Goal: Information Seeking & Learning: Understand process/instructions

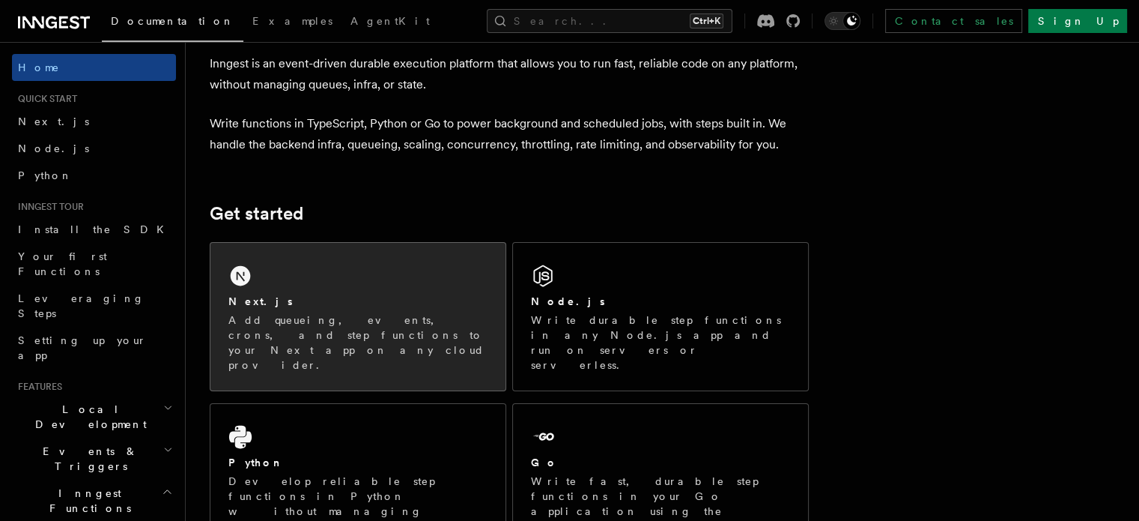
scroll to position [150, 0]
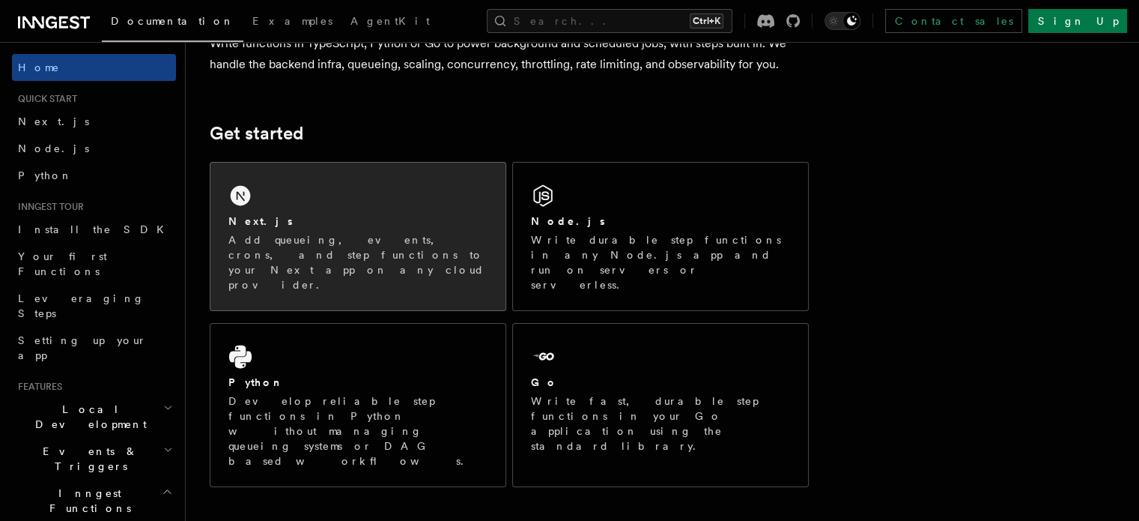
click at [380, 194] on div "Next.js Add queueing, events, crons, and step functions to your Next app on any…" at bounding box center [357, 237] width 295 height 148
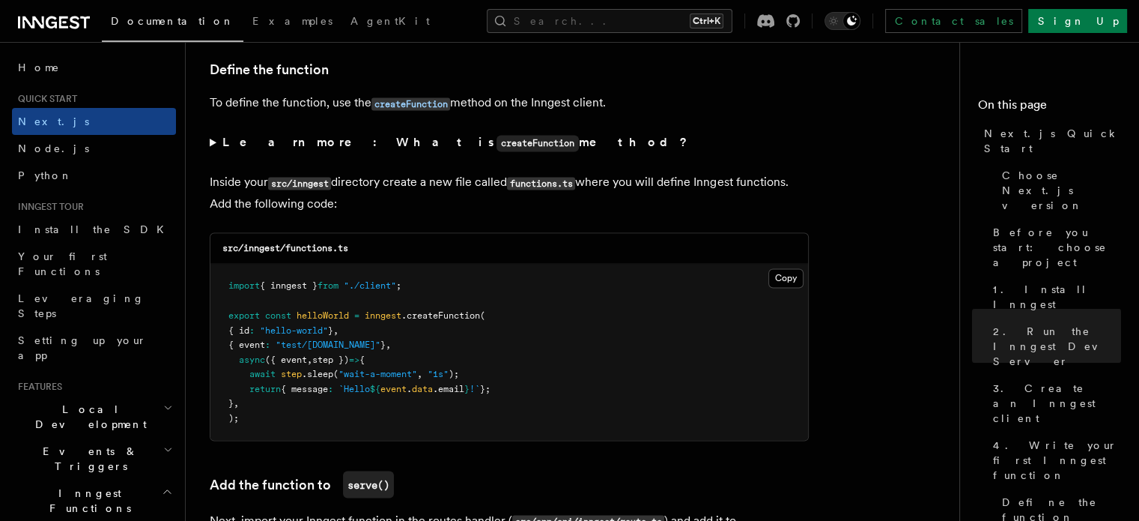
scroll to position [2621, 0]
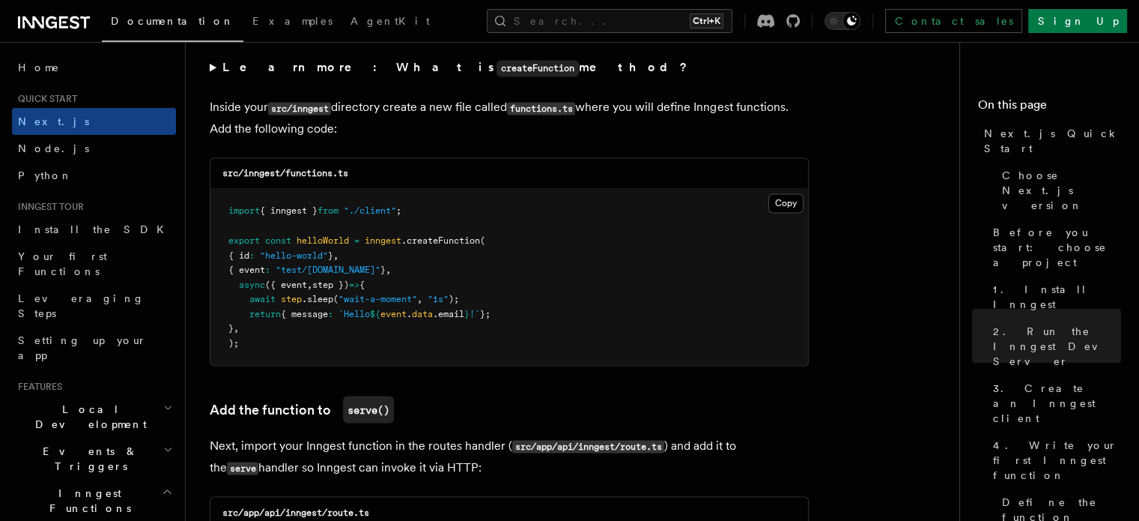
click at [23, 20] on icon at bounding box center [33, 22] width 22 height 12
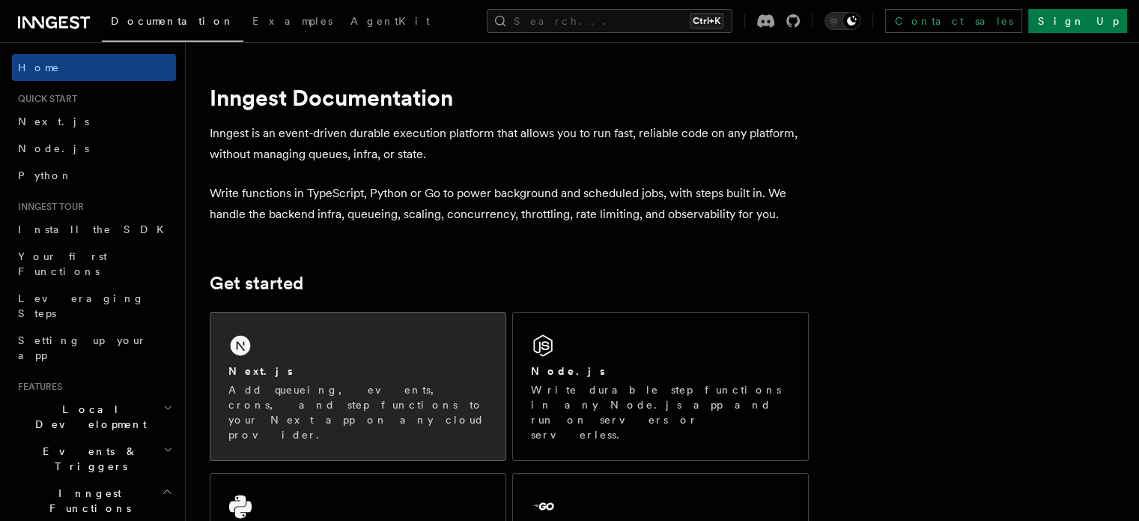
click at [313, 357] on div "Next.js Add queueing, events, crons, and step functions to your Next app on any…" at bounding box center [357, 386] width 295 height 148
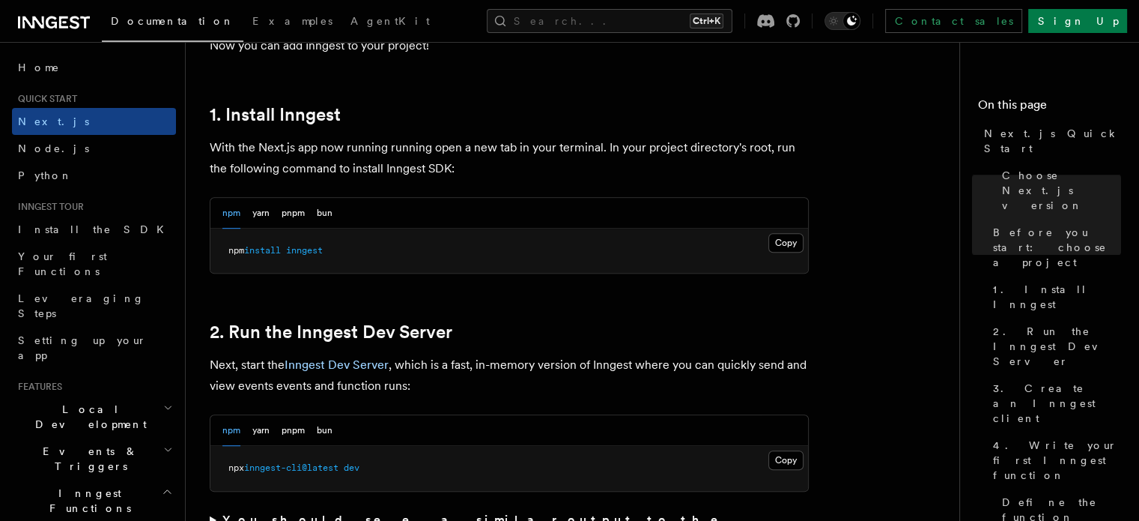
scroll to position [824, 0]
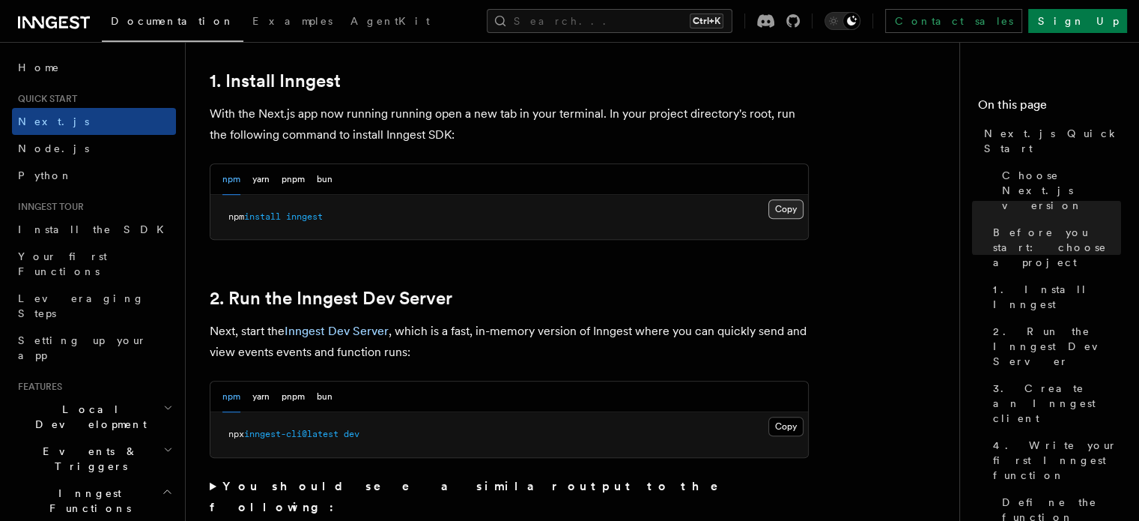
click at [791, 209] on button "Copy Copied" at bounding box center [785, 208] width 35 height 19
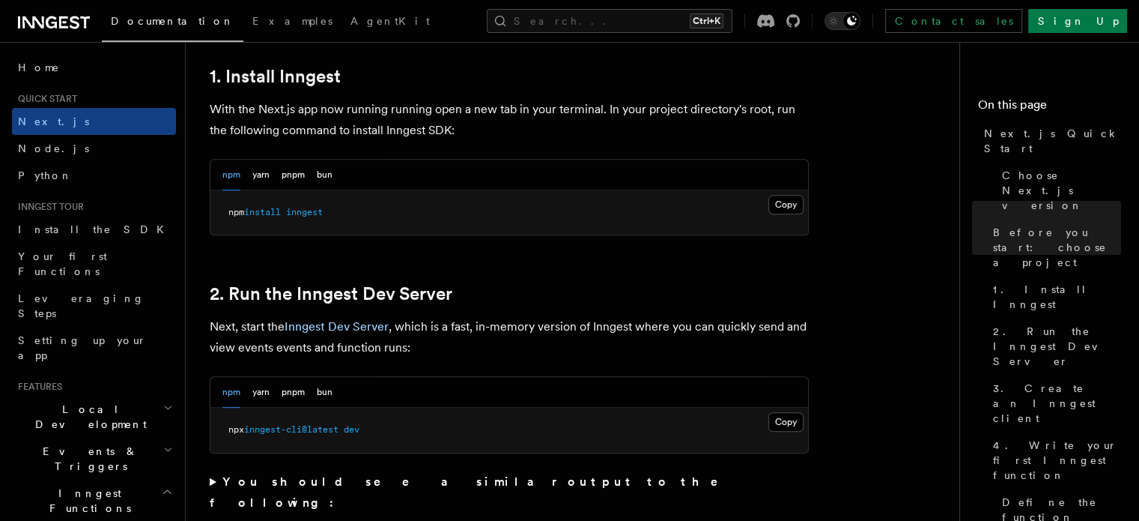
scroll to position [974, 0]
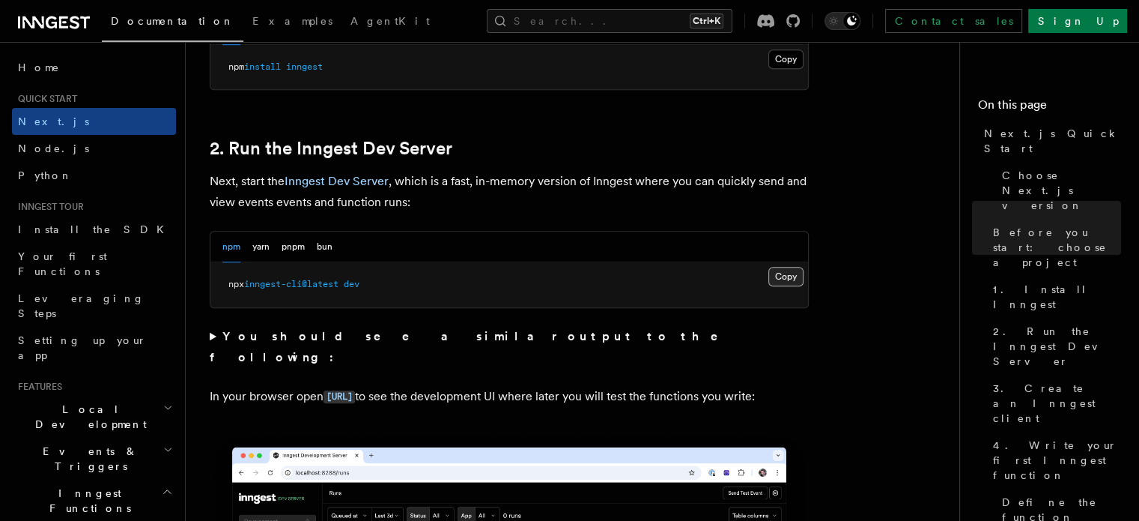
click at [776, 276] on button "Copy Copied" at bounding box center [785, 276] width 35 height 19
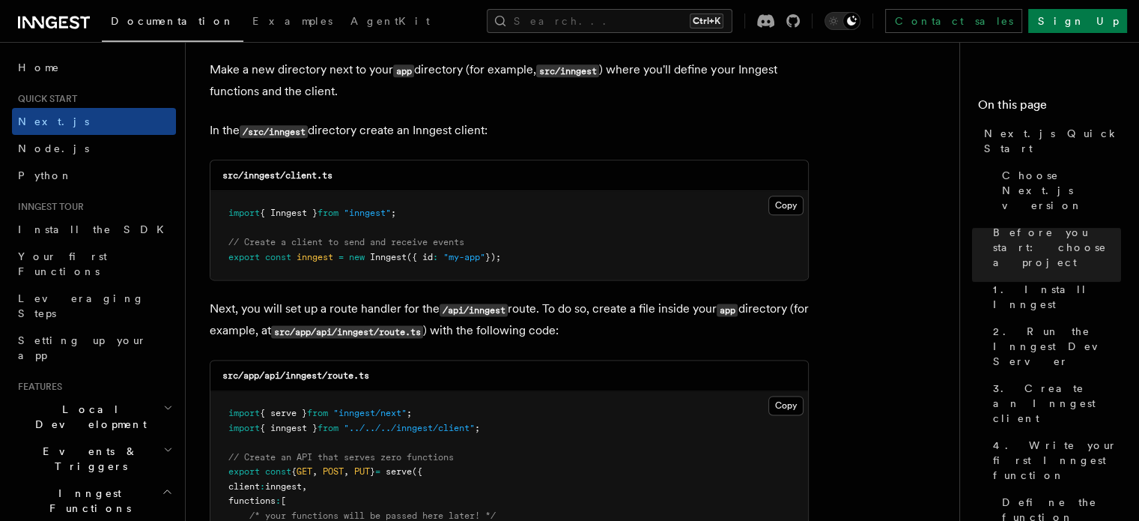
scroll to position [1872, 0]
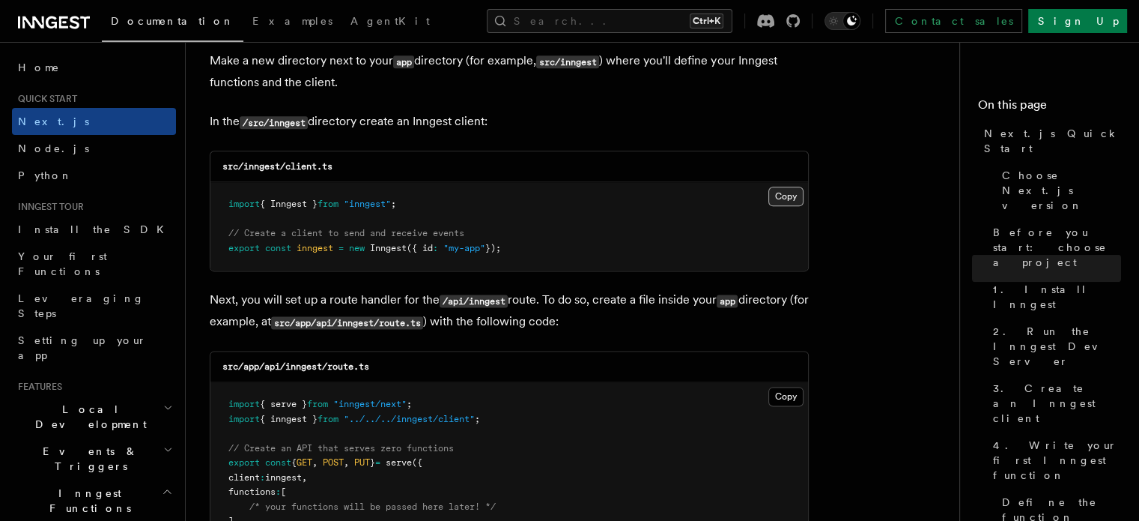
click at [792, 198] on button "Copy Copied" at bounding box center [785, 195] width 35 height 19
click at [692, 160] on div "src/inngest/client.ts" at bounding box center [509, 166] width 598 height 31
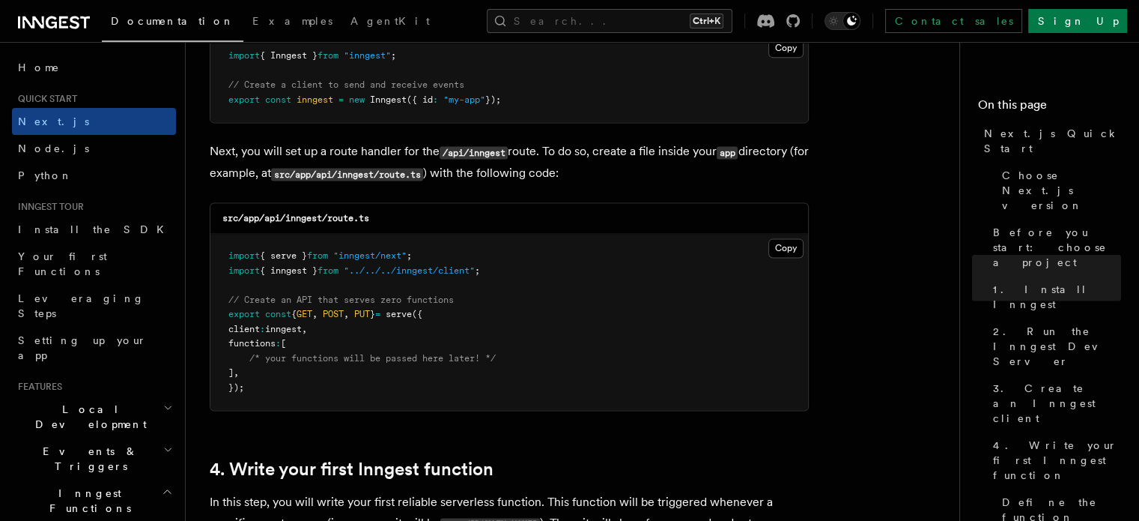
scroll to position [2022, 0]
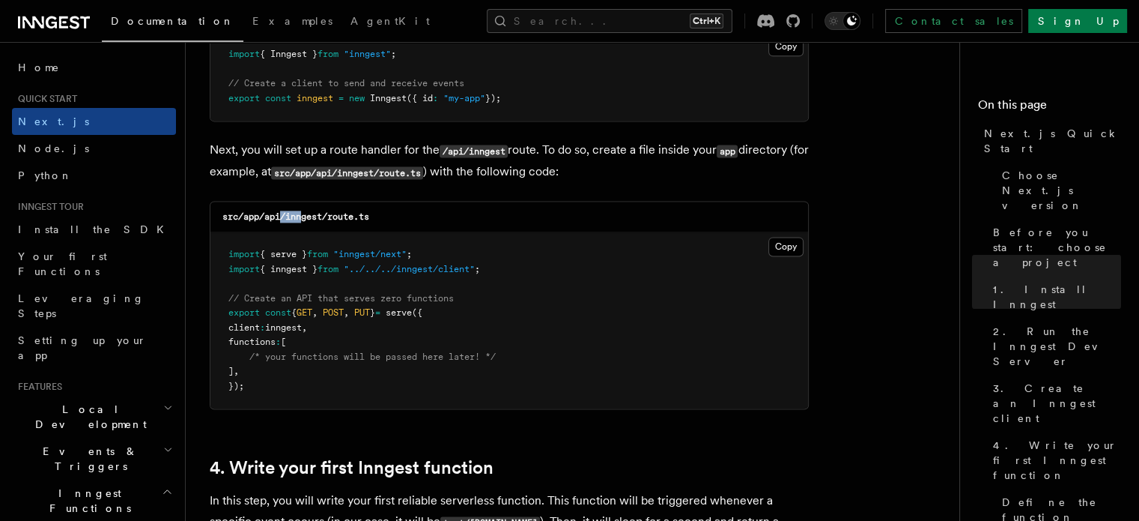
drag, startPoint x: 284, startPoint y: 217, endPoint x: 303, endPoint y: 219, distance: 18.8
click at [303, 219] on code "src/app/api/inngest/route.ts" at bounding box center [295, 216] width 147 height 10
drag, startPoint x: 389, startPoint y: 214, endPoint x: 285, endPoint y: 219, distance: 104.2
click at [285, 219] on div "src/app/api/inngest/route.ts" at bounding box center [509, 216] width 598 height 31
copy code "inngest/route.ts"
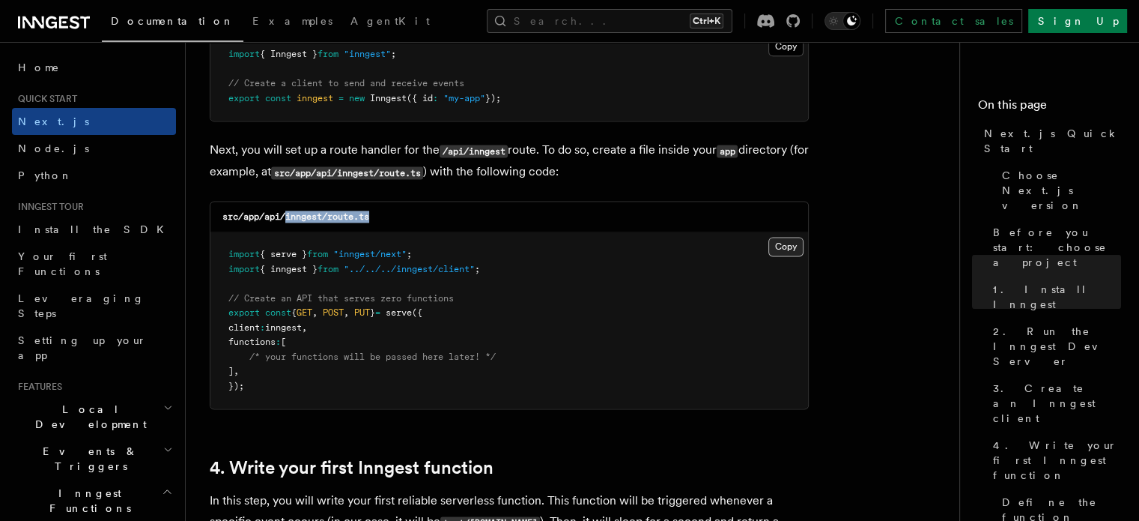
click at [783, 246] on button "Copy Copied" at bounding box center [785, 246] width 35 height 19
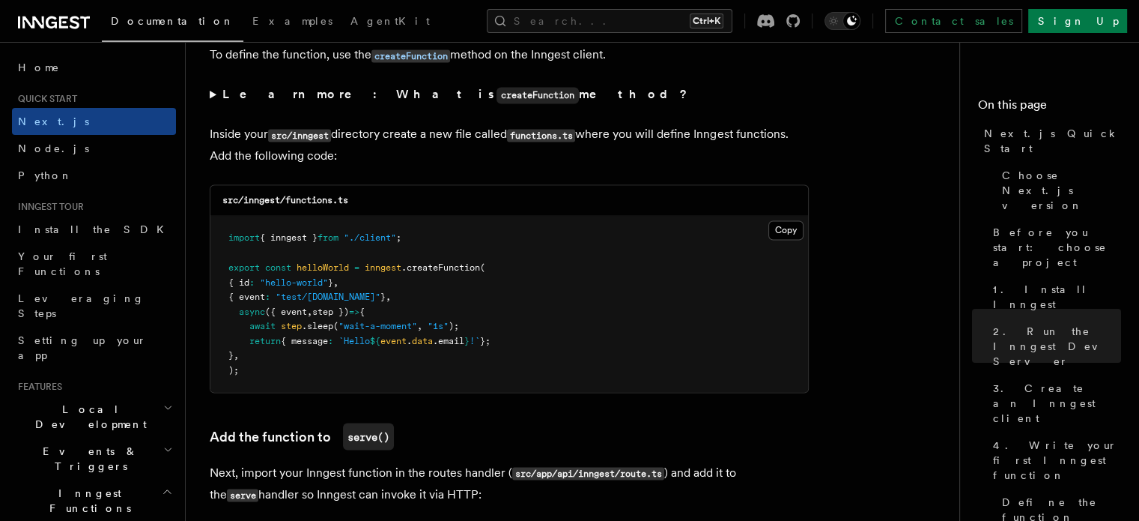
scroll to position [2621, 0]
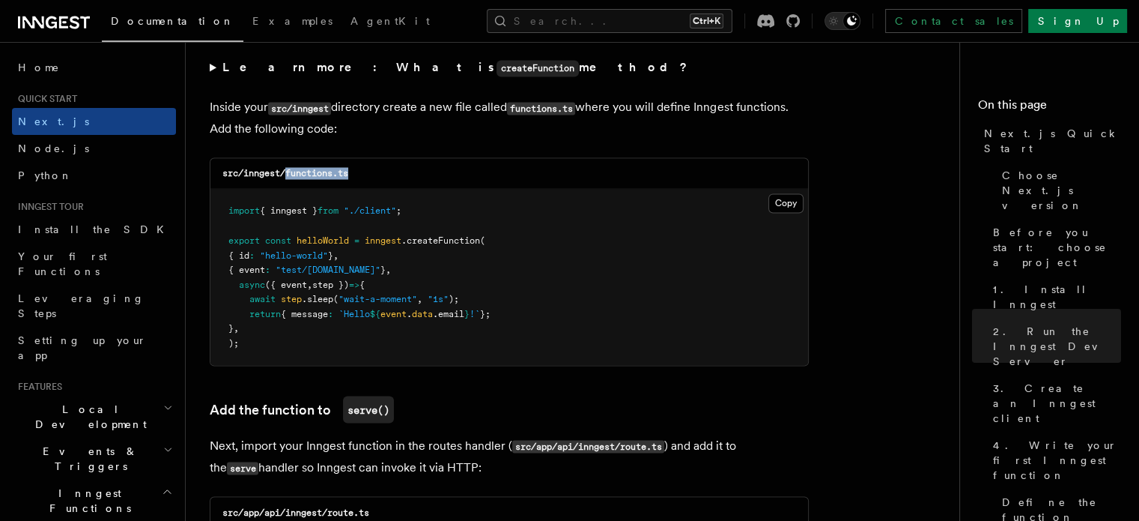
drag, startPoint x: 360, startPoint y: 175, endPoint x: 287, endPoint y: 180, distance: 73.5
click at [287, 180] on div "src/inngest/functions.ts" at bounding box center [509, 173] width 598 height 31
copy code "functions.ts"
click at [789, 202] on button "Copy Copied" at bounding box center [785, 202] width 35 height 19
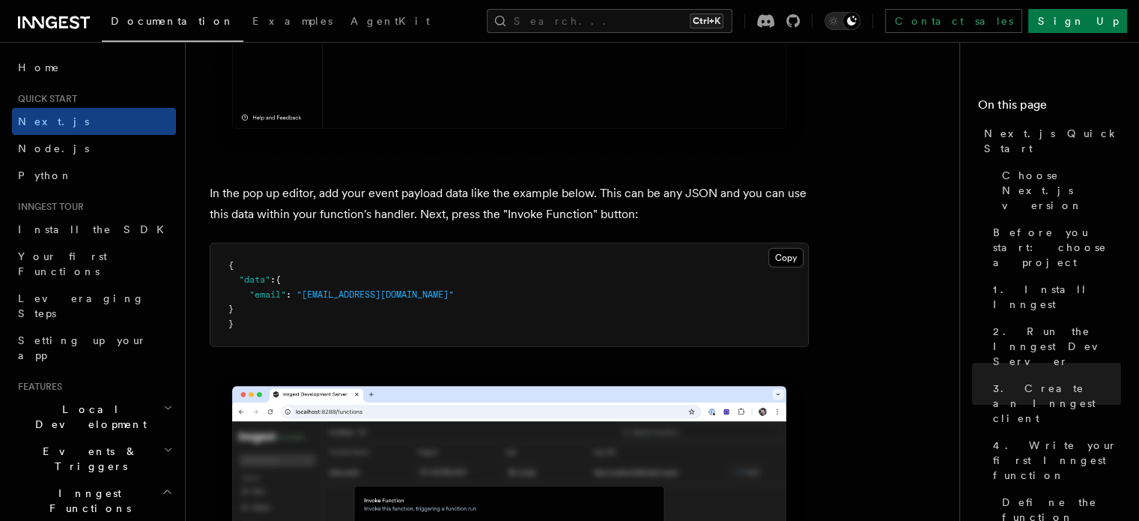
scroll to position [4419, 0]
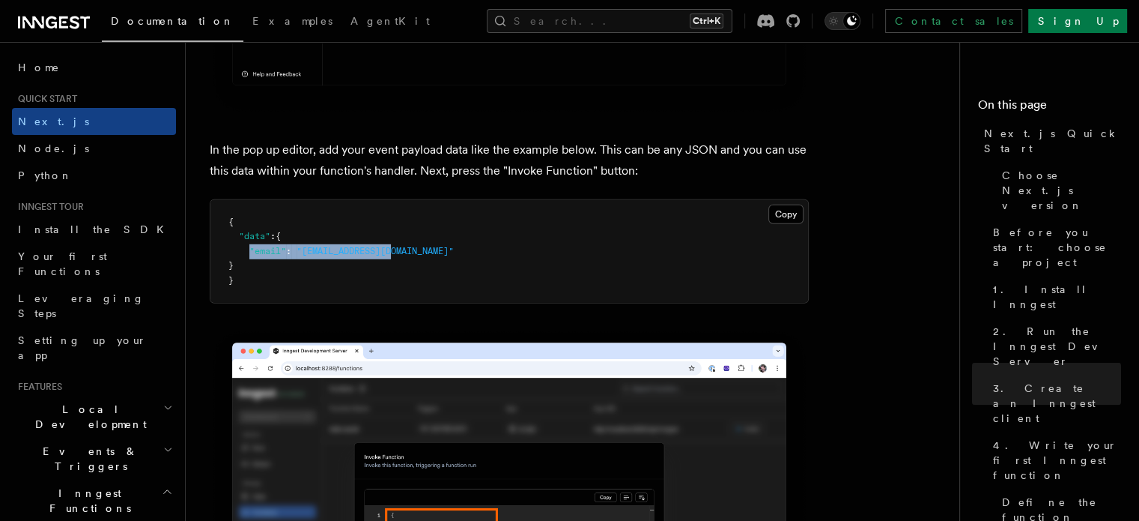
drag, startPoint x: 249, startPoint y: 253, endPoint x: 404, endPoint y: 252, distance: 155.8
click at [404, 252] on pre "{ "data" : { "email" : "test@example.com" } }" at bounding box center [509, 251] width 598 height 103
copy span ""email" : "test@example.com""
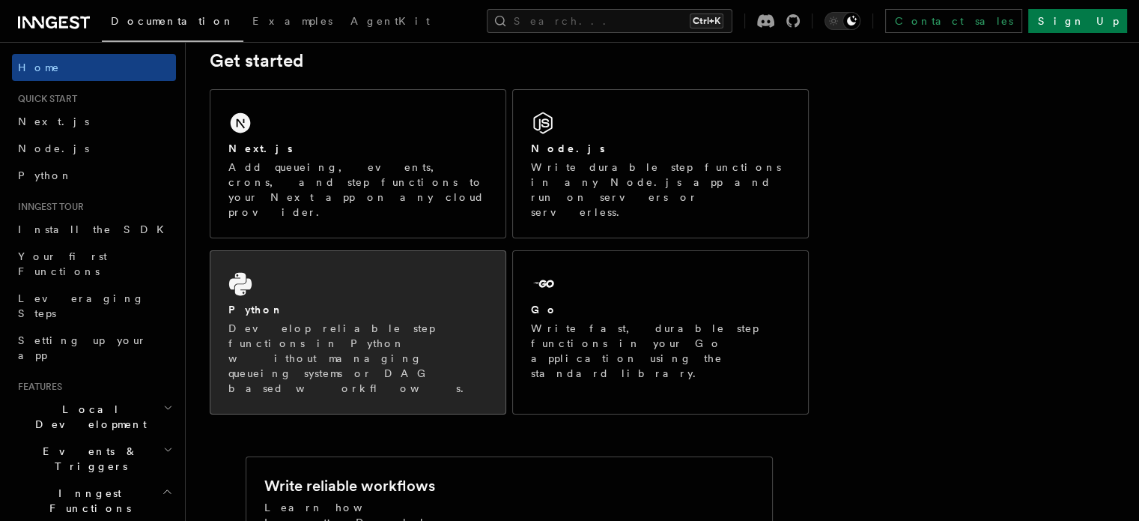
scroll to position [225, 0]
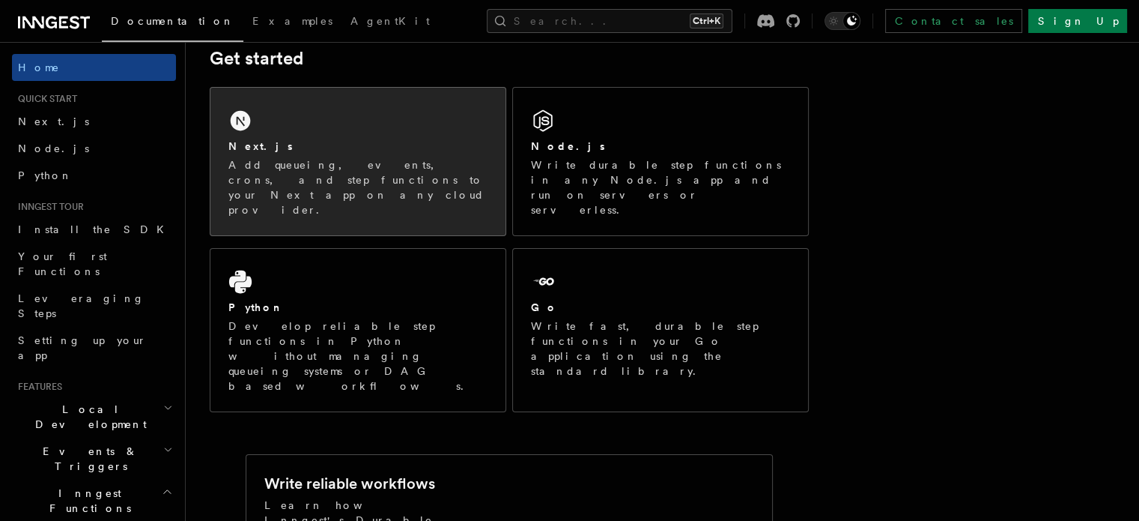
click at [327, 137] on div "Next.js Add queueing, events, crons, and step functions to your Next app on any…" at bounding box center [357, 162] width 295 height 148
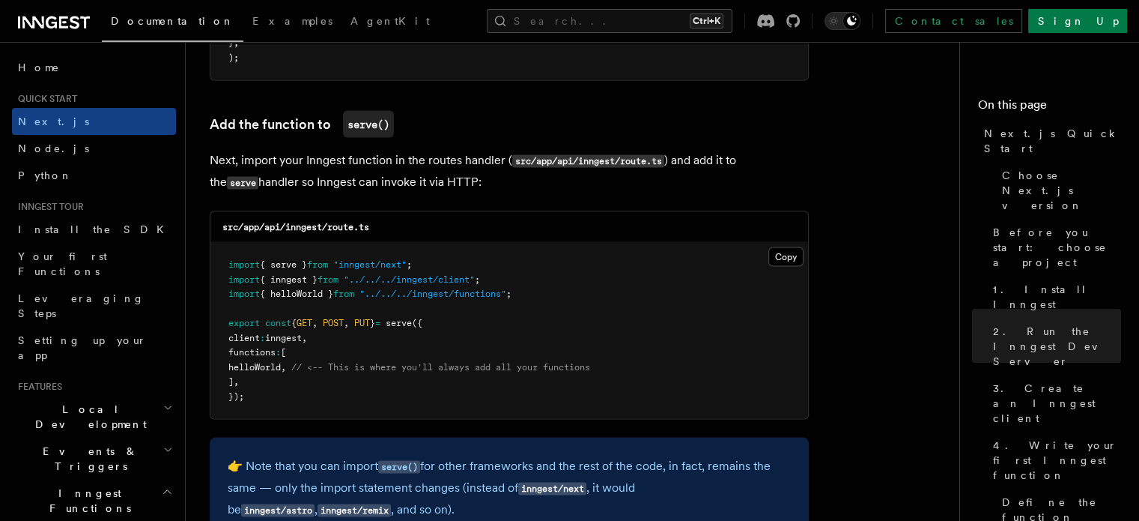
scroll to position [2909, 0]
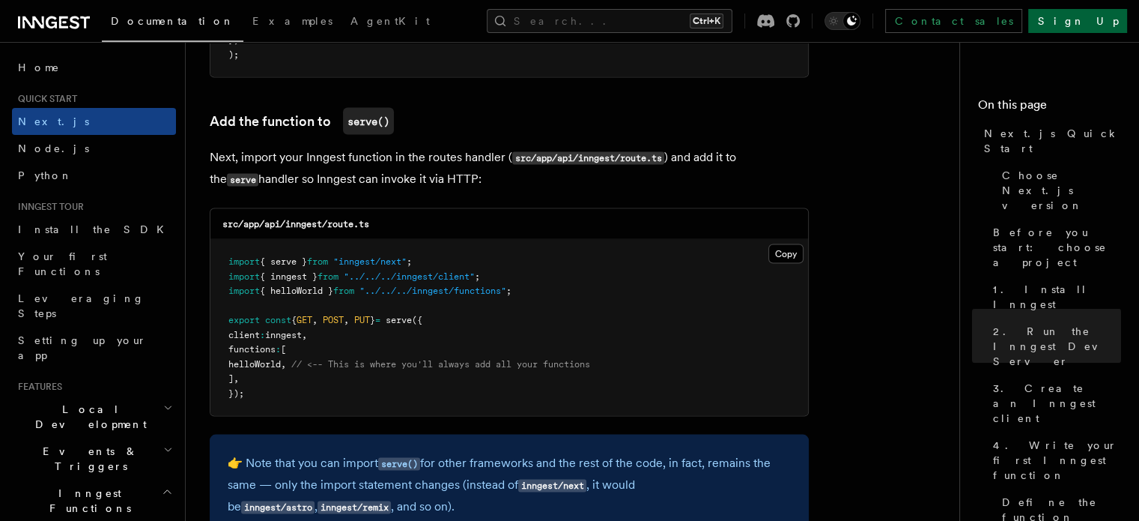
click at [1087, 22] on link "Sign Up" at bounding box center [1077, 21] width 99 height 24
